Goal: Book appointment/travel/reservation: Book appointment/travel/reservation

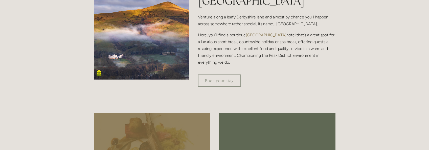
scroll to position [177, 0]
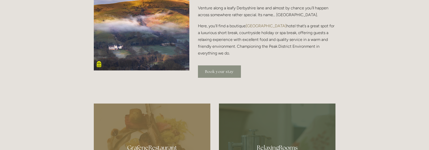
click at [222, 67] on link "Book your stay" at bounding box center [219, 72] width 43 height 12
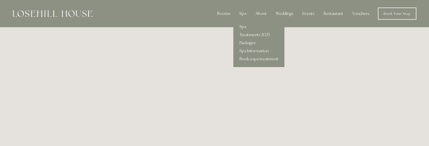
drag, startPoint x: 246, startPoint y: 14, endPoint x: 244, endPoint y: 23, distance: 8.7
click at [244, 19] on div "Spa Spa Treatments 2025 Packages Spa Information Book a spa treatment" at bounding box center [243, 14] width 15 height 10
drag, startPoint x: 244, startPoint y: 23, endPoint x: 245, endPoint y: 35, distance: 12.2
click at [245, 35] on link "Treatments 2025" at bounding box center [259, 35] width 51 height 8
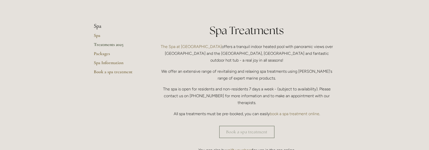
scroll to position [152, 0]
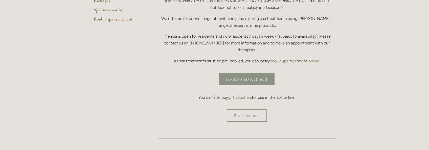
click at [242, 73] on link "Book a spa treatment" at bounding box center [246, 79] width 55 height 12
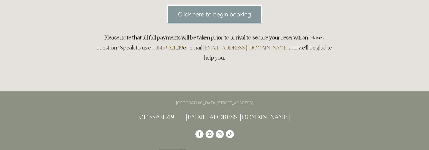
scroll to position [25, 0]
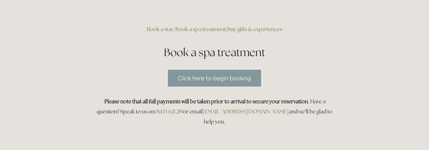
click at [233, 78] on link "Click here to begin booking" at bounding box center [215, 78] width 96 height 19
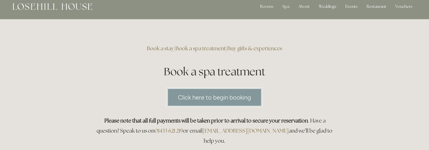
scroll to position [0, 0]
